Goal: Complete application form

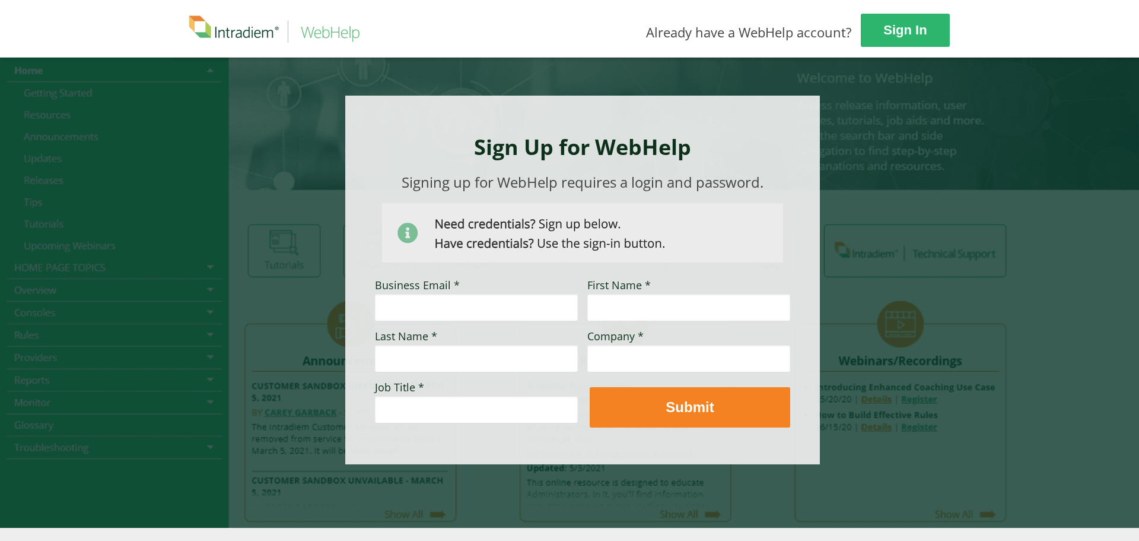
click at [802, 90] on div at bounding box center [570, 292] width 801 height 471
click at [239, 139] on div at bounding box center [570, 292] width 801 height 471
click at [465, 314] on input "Business Email *" at bounding box center [476, 306] width 203 height 27
type input "keara.thomas@cvshealth.com"
click at [707, 315] on input "First Name *" at bounding box center [689, 306] width 203 height 27
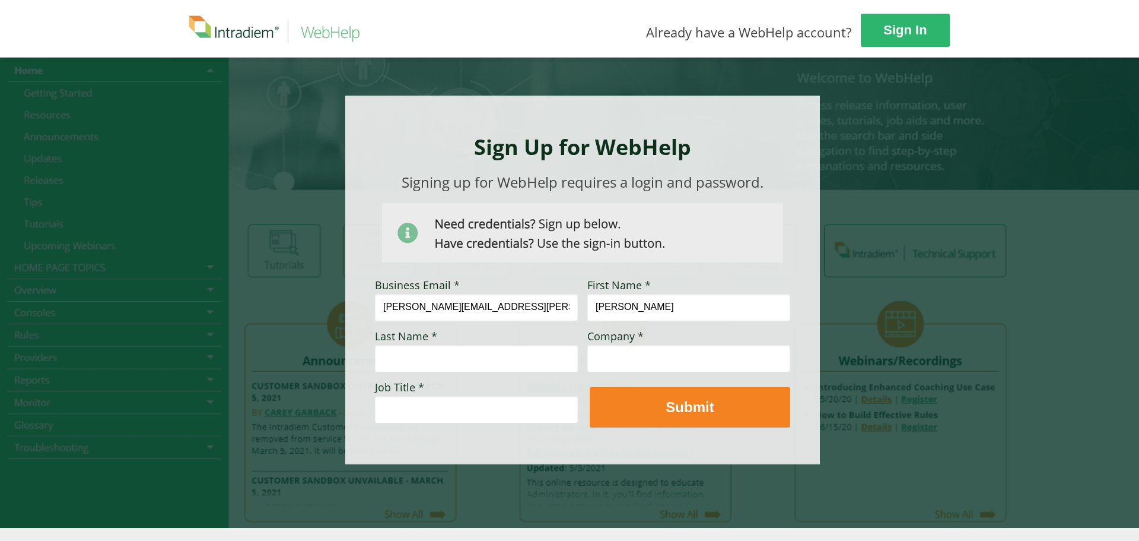
type input "keara"
click at [476, 370] on input "Last Name *" at bounding box center [476, 357] width 203 height 27
type input "thomas"
click at [652, 358] on input "Company *" at bounding box center [689, 357] width 203 height 27
type input "cvs health"
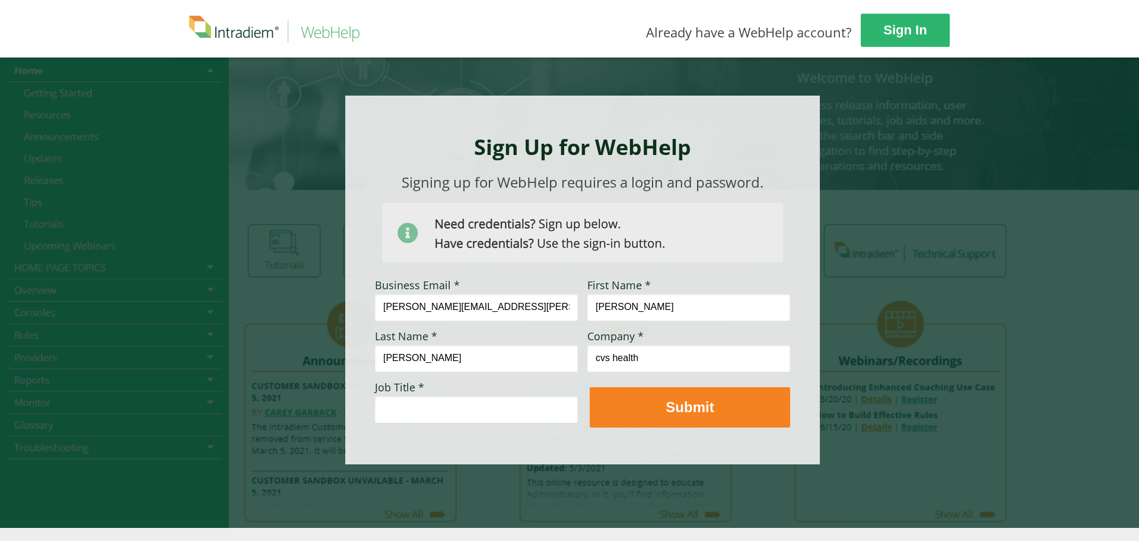
click at [509, 399] on input "Job Title *" at bounding box center [476, 408] width 203 height 27
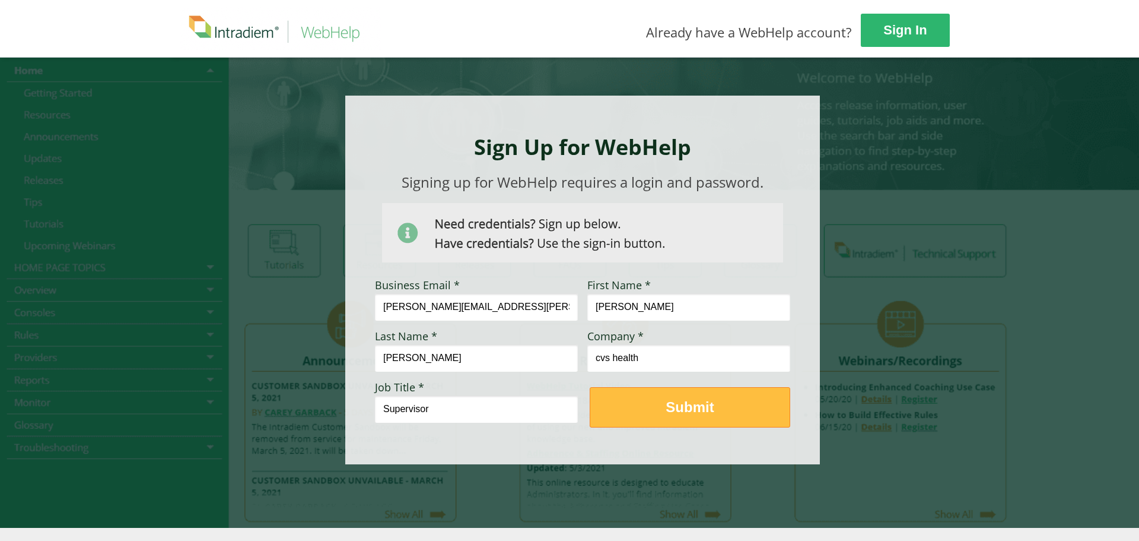
type input "Supervisor"
click at [719, 408] on span "Submit" at bounding box center [690, 406] width 199 height 17
